Goal: Information Seeking & Learning: Learn about a topic

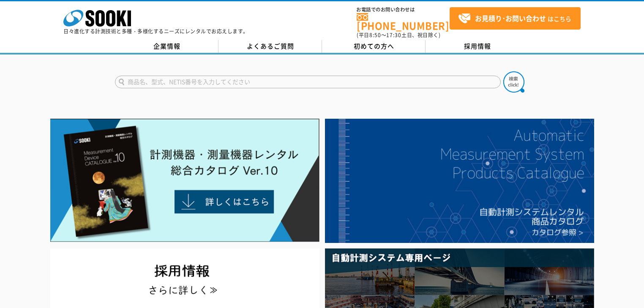
drag, startPoint x: 222, startPoint y: 67, endPoint x: 216, endPoint y: 77, distance: 11.4
click at [222, 71] on form at bounding box center [322, 83] width 414 height 24
click at [216, 78] on input "text" at bounding box center [308, 82] width 386 height 13
type input "LMS511"
click at [504, 71] on button at bounding box center [514, 81] width 21 height 21
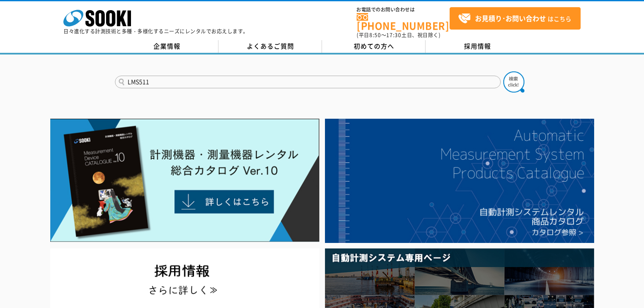
click at [504, 71] on button at bounding box center [514, 81] width 21 height 21
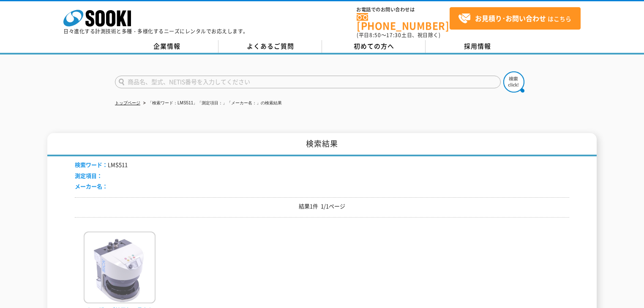
click at [113, 258] on img at bounding box center [120, 269] width 72 height 74
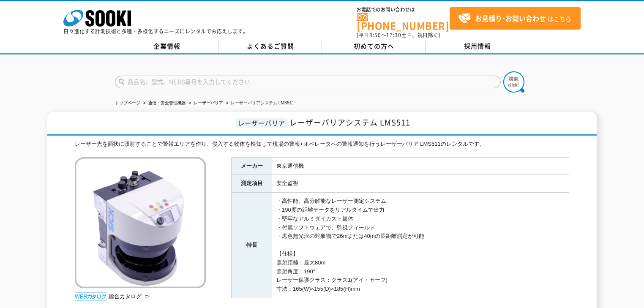
scroll to position [135, 0]
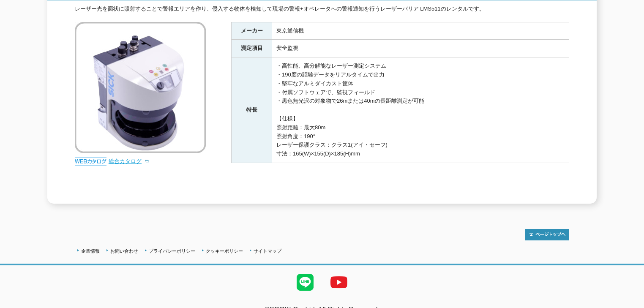
click at [129, 158] on link "総合カタログ" at bounding box center [129, 161] width 41 height 6
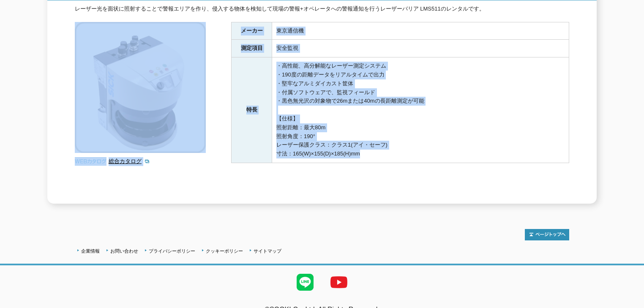
drag, startPoint x: 85, startPoint y: 122, endPoint x: 79, endPoint y: 119, distance: 6.8
click at [79, 119] on div "レーザー光を面状に照射することで警報エリアを作り、侵入する物体を検知して現場の警報+オペレータへの警報通知を行うレーザーバリア LMS511のレンタルです。 …" at bounding box center [322, 104] width 495 height 199
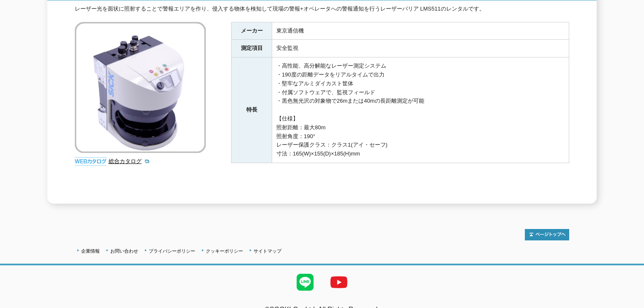
click at [63, 119] on div "レーザーバリア レーザーバリアシステム LMS511 レーザー光を面状に照射することで警報エリアを作り、侵入する物体を検知して現場の警報+オペレータへの警報通…" at bounding box center [322, 90] width 550 height 227
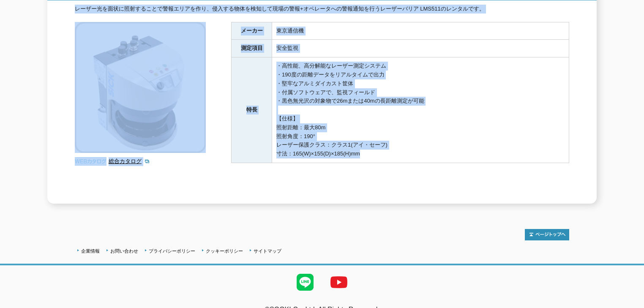
drag, startPoint x: 63, startPoint y: 119, endPoint x: 410, endPoint y: 205, distance: 357.1
click at [343, 190] on div "レーザーバリア レーザーバリアシステム LMS511 レーザー光を面状に照射することで警報エリアを作り、侵入する物体を検知して現場の警報+オペレータへの警報通…" at bounding box center [322, 90] width 550 height 227
drag, startPoint x: 410, startPoint y: 205, endPoint x: 413, endPoint y: 200, distance: 5.7
click at [409, 205] on div "トップページ 通信・安全管理機器 レーザーバリア レーザーバリアシステム LMS511 レーザーバリア レーザーバリアシステム LMS511 レーザー光を面状…" at bounding box center [322, 65] width 644 height 293
click at [309, 61] on td "・高性能、高分解能なレーザー測定システム ・190度の距離データをリアルタイムで出力 ・堅牢なアルミダイカスト筐体 ・付属ソフトウェアで、監視フィールド ・黒…" at bounding box center [420, 111] width 297 height 106
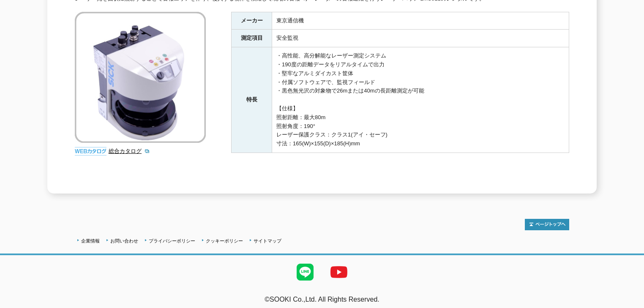
scroll to position [112, 0]
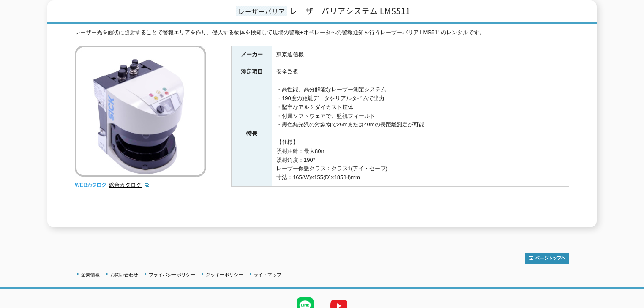
drag, startPoint x: 419, startPoint y: 147, endPoint x: 175, endPoint y: 19, distance: 275.2
click at [175, 19] on div "レーザーバリア レーザーバリアシステム LMS511 レーザー光を面状に照射することで警報エリアを作り、侵入する物体を検知して現場の警報+オペレータへの警報通…" at bounding box center [322, 113] width 550 height 227
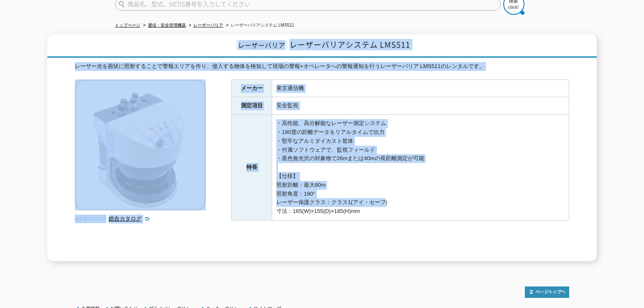
drag, startPoint x: 227, startPoint y: 36, endPoint x: 387, endPoint y: 206, distance: 234.3
click at [382, 199] on div "レーザーバリア レーザーバリアシステム LMS511 レーザー光を面状に照射することで警報エリアを作り、侵入する物体を検知して現場の警報+オペレータへの警報通…" at bounding box center [322, 147] width 550 height 227
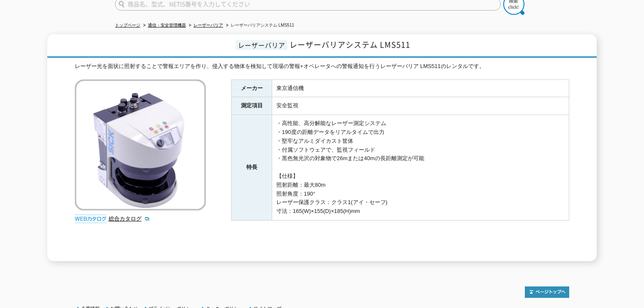
click at [391, 211] on td "・高性能、高分解能なレーザー測定システム ・190度の距離データをリアルタイムで出力 ・堅牢なアルミダイカスト筐体 ・付属ソフトウェアで、監視フィールド ・黒…" at bounding box center [420, 168] width 297 height 106
drag, startPoint x: 378, startPoint y: 204, endPoint x: 190, endPoint y: 27, distance: 258.2
click at [190, 27] on div "トップページ 通信・安全管理機器 レーザーバリア レーザーバリアシステム LMS511 レーザーバリア レーザーバリアシステム LMS511 レーザー光を面状…" at bounding box center [322, 123] width 644 height 293
click at [205, 46] on h1 "レーザーバリア レーザーバリアシステム LMS511" at bounding box center [322, 46] width 550 height 24
drag, startPoint x: 210, startPoint y: 42, endPoint x: 378, endPoint y: 235, distance: 256.0
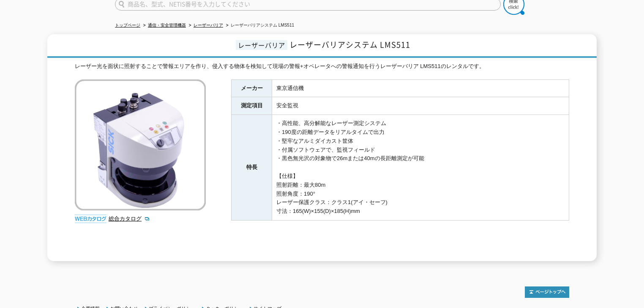
click at [378, 235] on div "レーザーバリア レーザーバリアシステム LMS511 レーザー光を面状に照射することで警報エリアを作り、侵入する物体を検知して現場の警報+オペレータへの警報通…" at bounding box center [322, 147] width 550 height 227
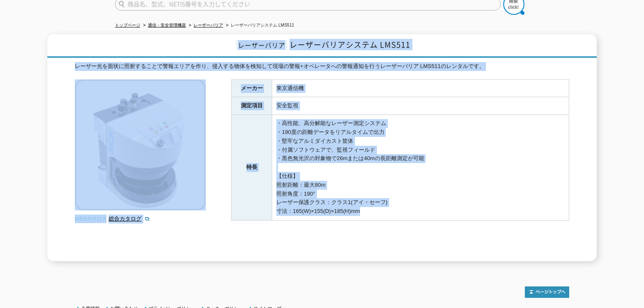
click at [378, 235] on div "メーカー 東京通信機 測定項目 安全監視 特長 ・高性能、高分解能なレーザー測定システム ・190度の距離データをリアルタイムで出力 ・堅牢なアルミダイカスト…" at bounding box center [400, 171] width 338 height 182
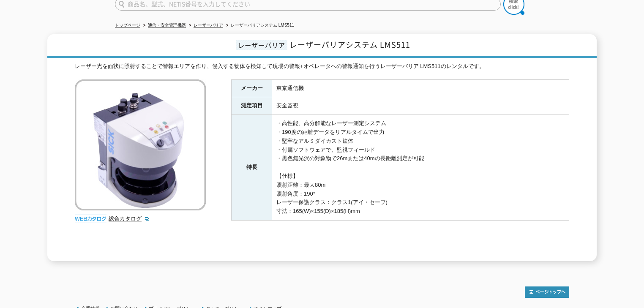
click at [203, 226] on div "レーザー光を面状に照射することで警報エリアを作り、侵入する物体を検知して現場の警報+オペレータへの警報通知を行うレーザーバリア LMS511のレンタルです。 …" at bounding box center [322, 161] width 495 height 199
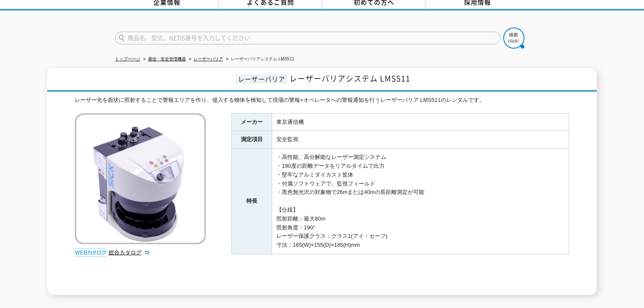
scroll to position [0, 0]
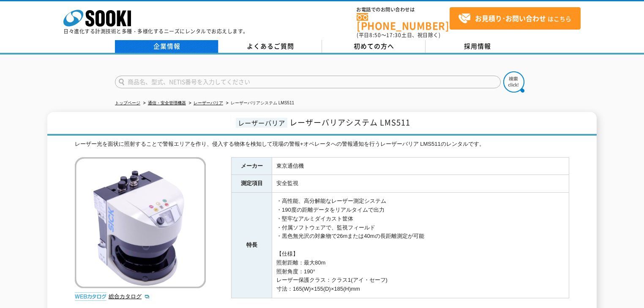
click at [157, 44] on link "企業情報" at bounding box center [167, 46] width 104 height 13
